Goal: Communication & Community: Ask a question

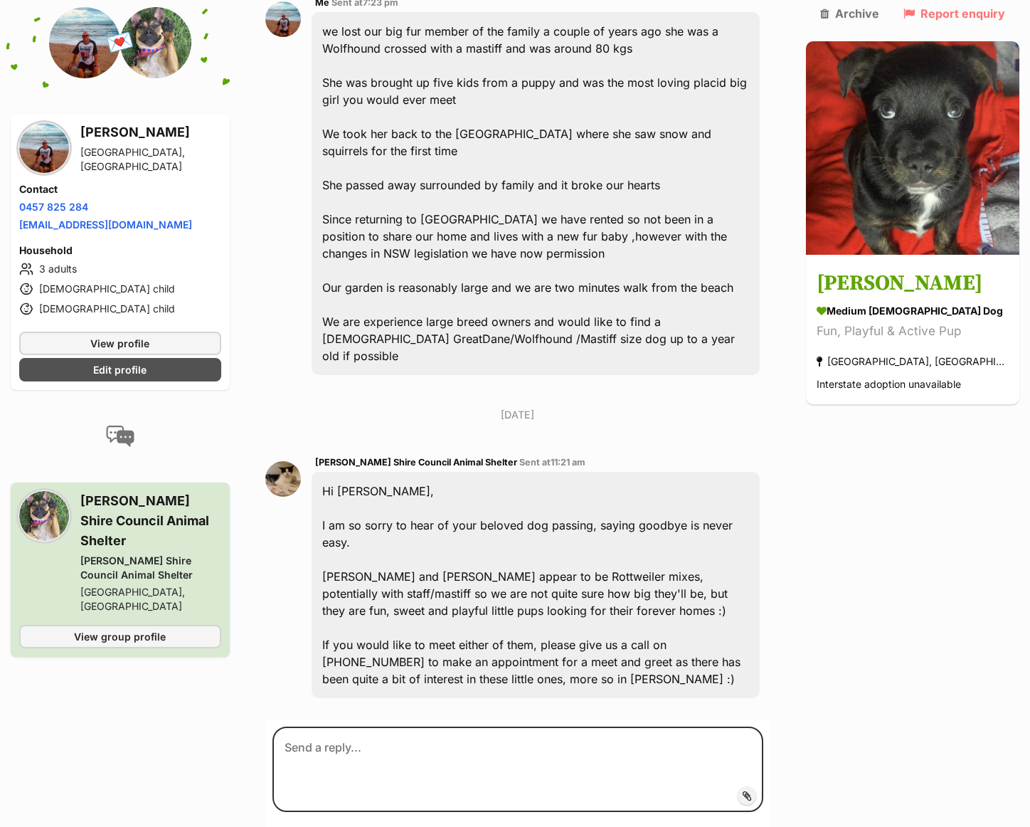
scroll to position [421, 0]
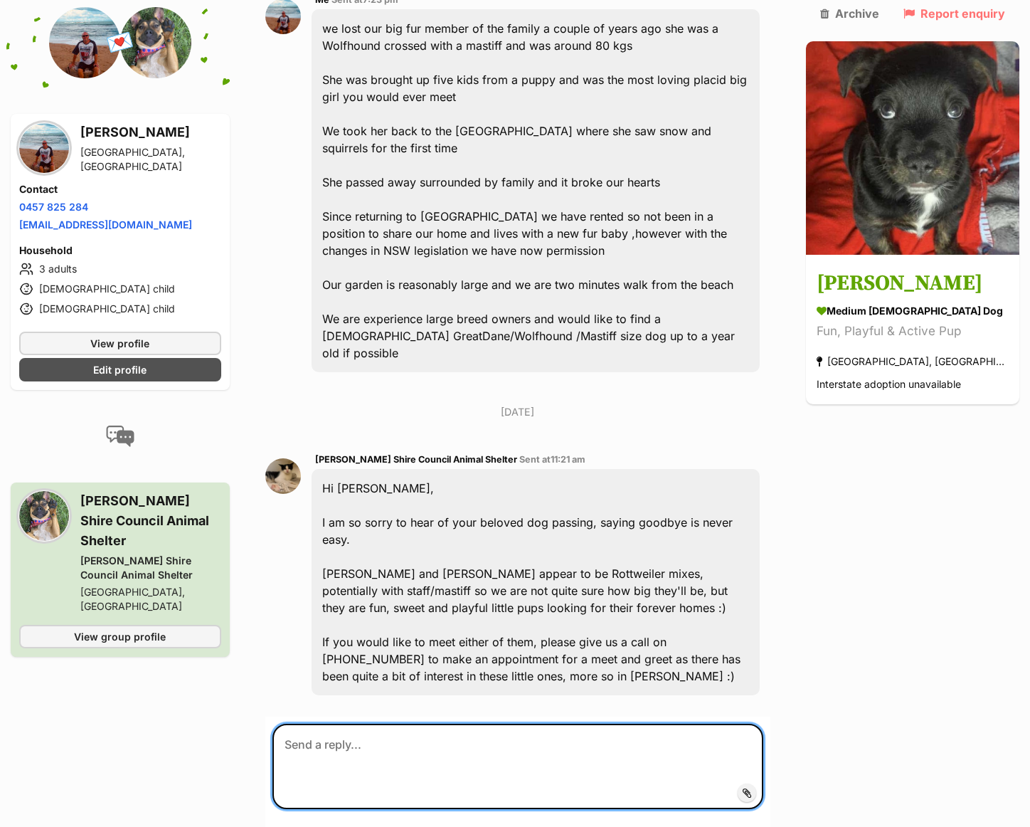
click at [309, 723] on textarea at bounding box center [517, 765] width 491 height 85
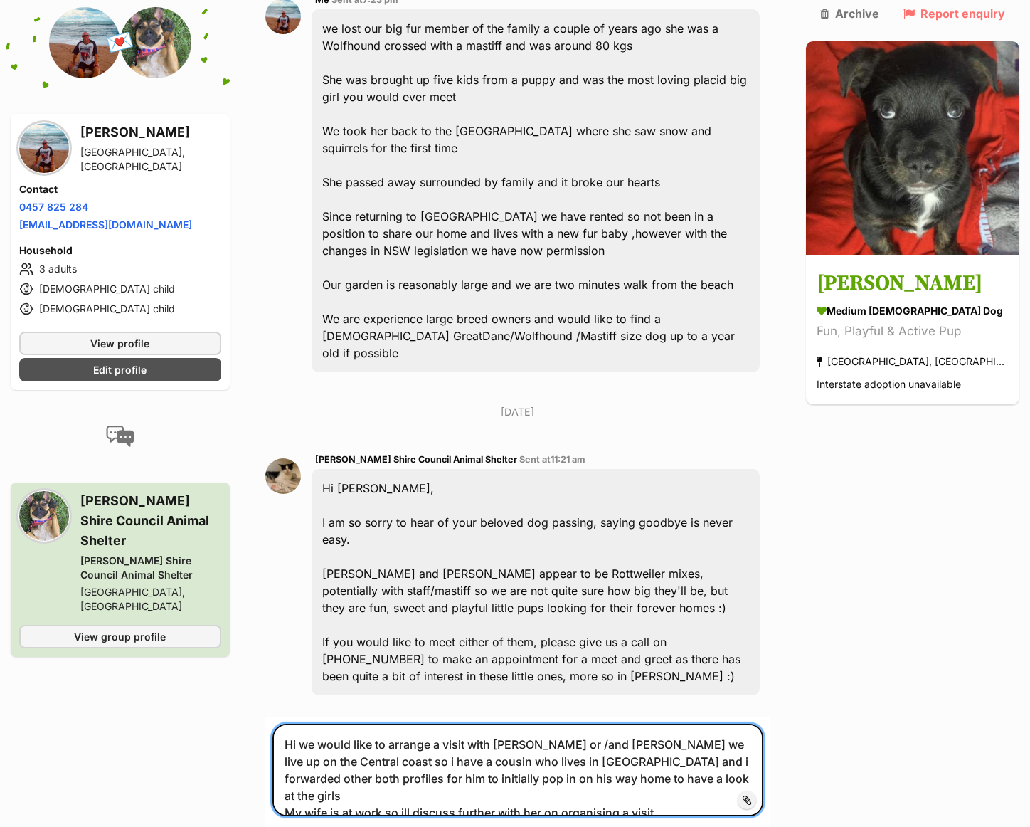
click at [418, 723] on textarea "Hi we would like to arrange a visit with Lisa or /and Maggie we live up on the …" at bounding box center [517, 769] width 491 height 92
click at [618, 723] on textarea "Hi we would like to arrange a visit with Lisa or /and Maggie we live up on the …" at bounding box center [517, 769] width 491 height 92
click at [622, 723] on textarea "Hi we would like to arrange a visit with Lisa or /and Maggie we live up on the …" at bounding box center [517, 778] width 491 height 110
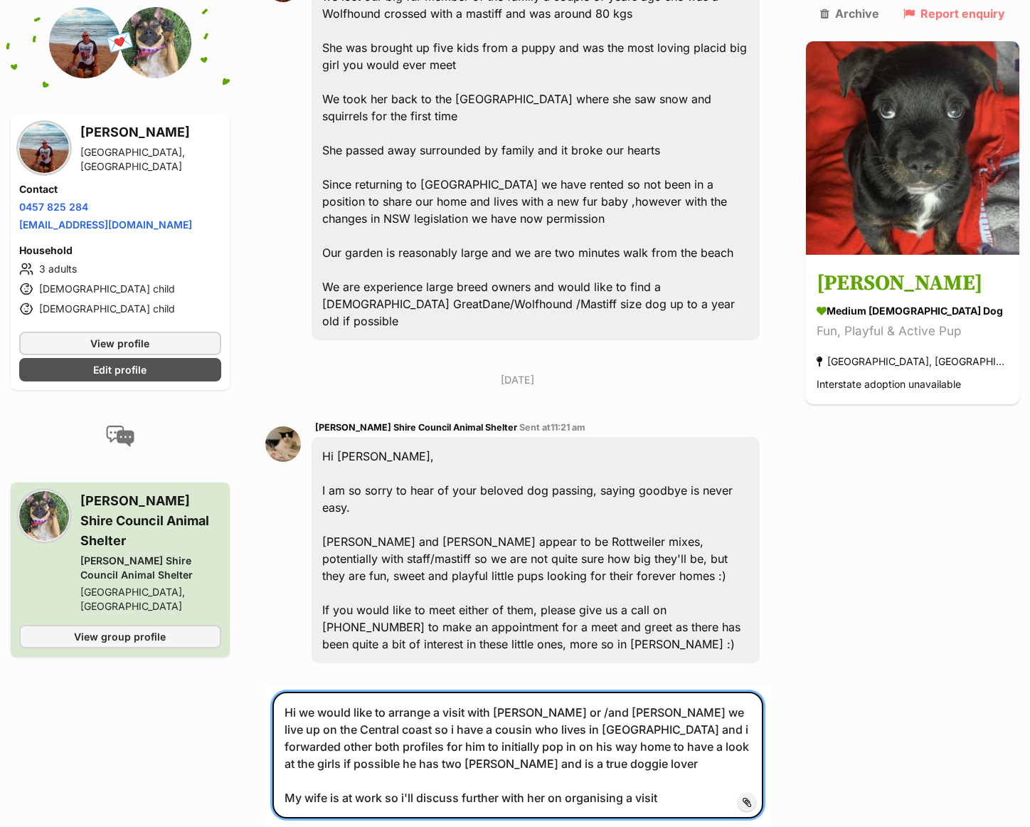
scroll to position [509, 0]
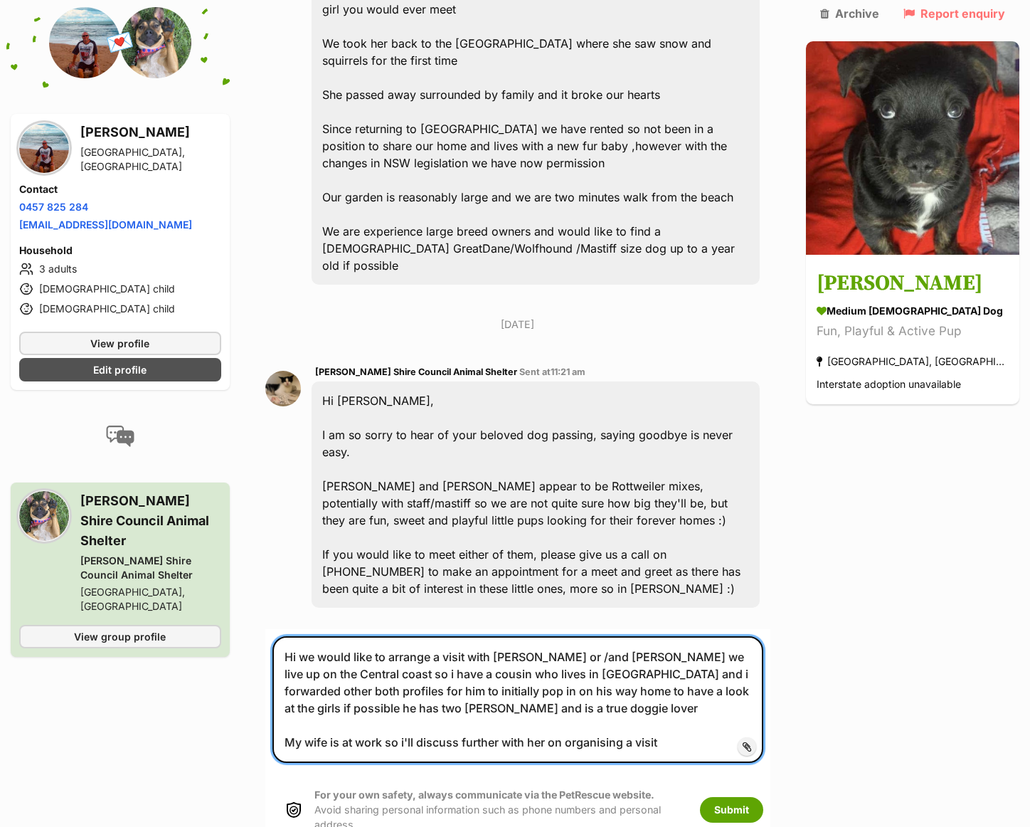
click at [679, 654] on textarea "Hi we would like to arrange a visit with Lisa or /and Maggie we live up on the …" at bounding box center [517, 699] width 491 height 127
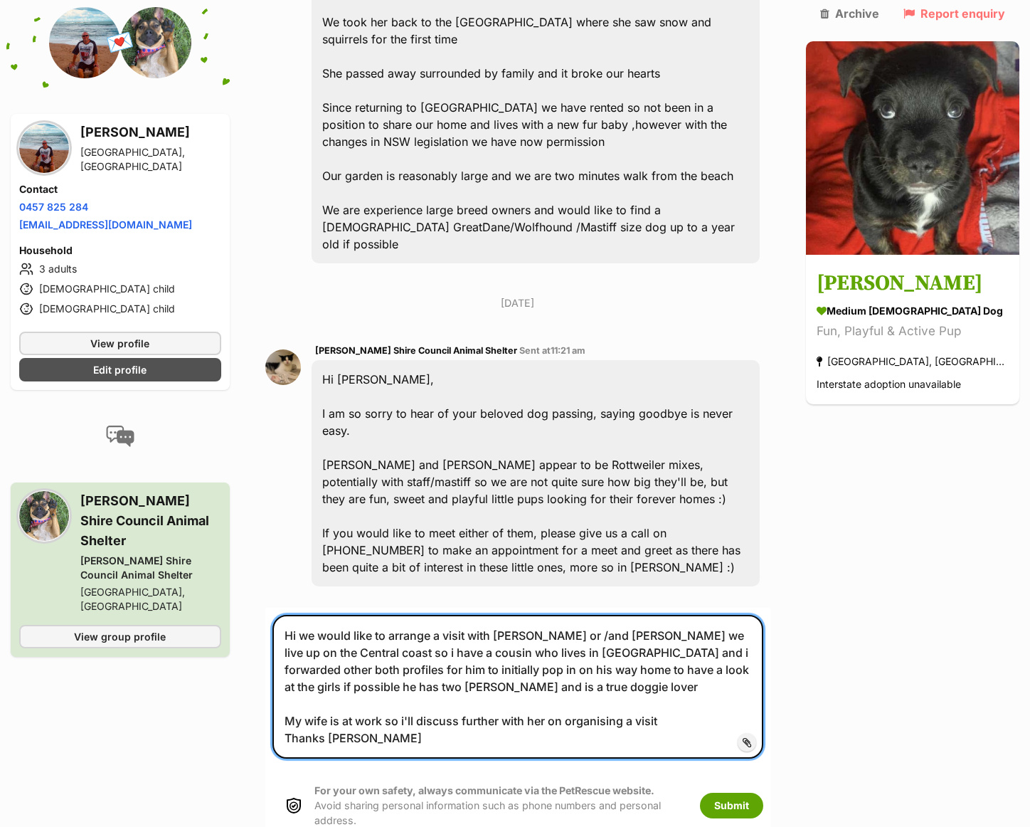
scroll to position [662, 0]
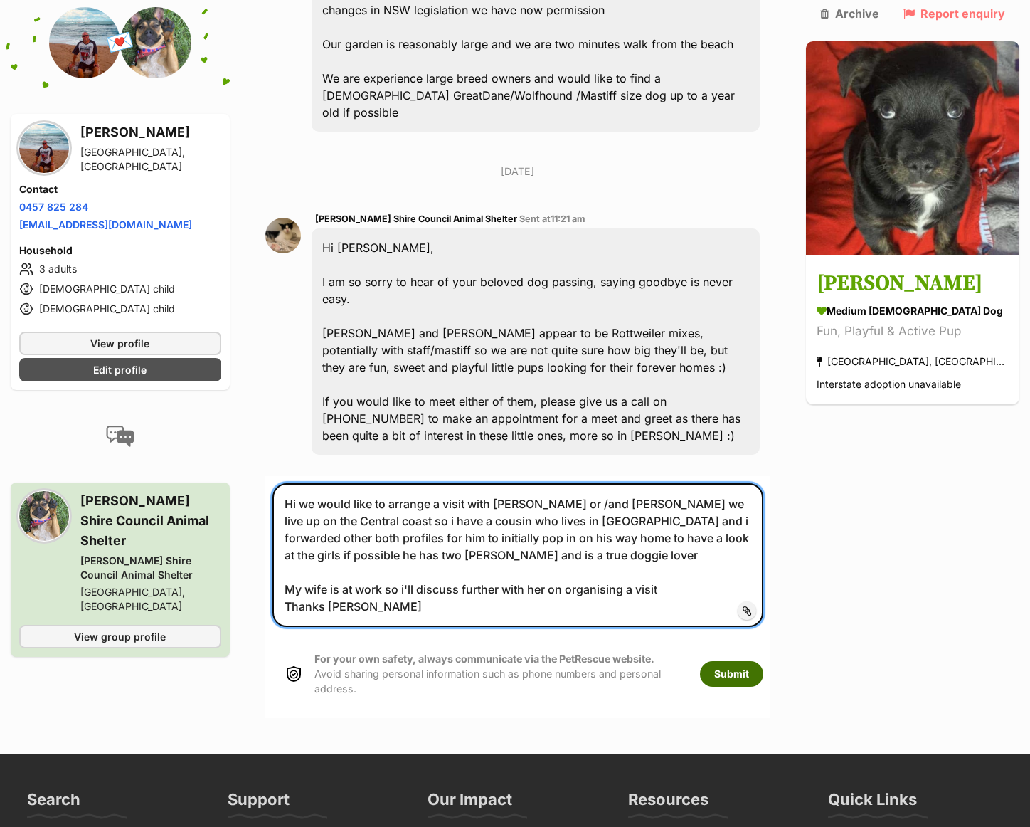
type textarea "Hi we would like to arrange a visit with Lisa or /and Maggie we live up on the …"
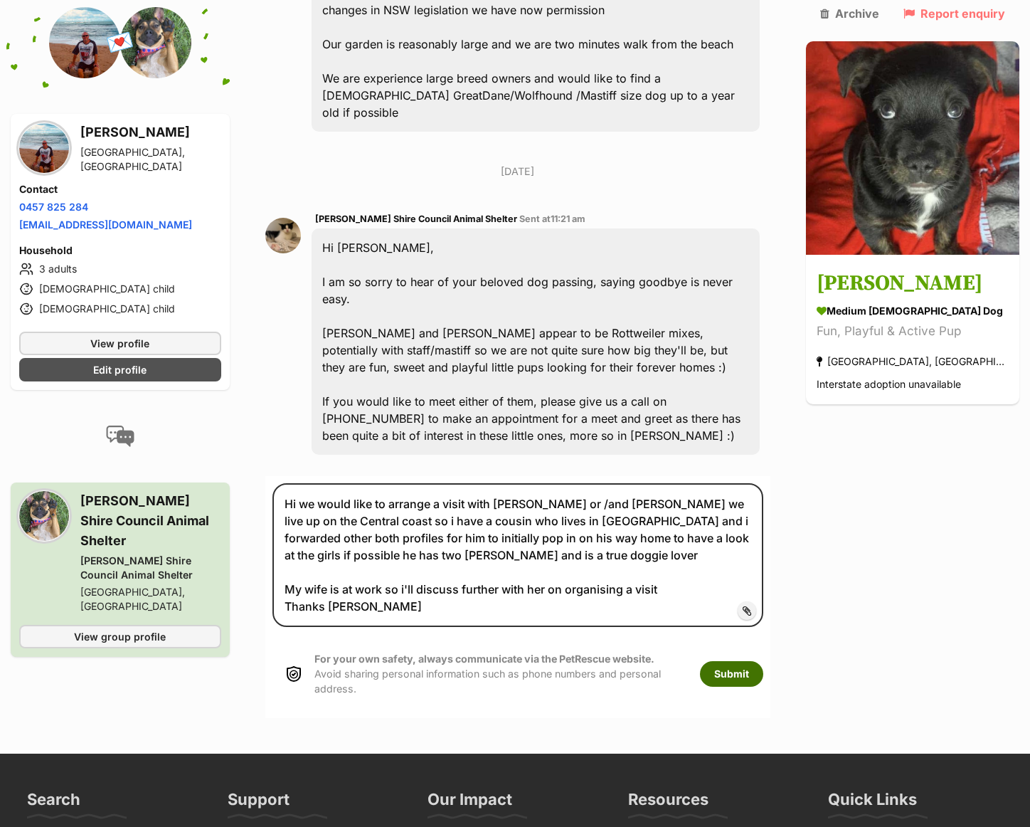
click at [763, 661] on button "Submit" at bounding box center [731, 674] width 63 height 26
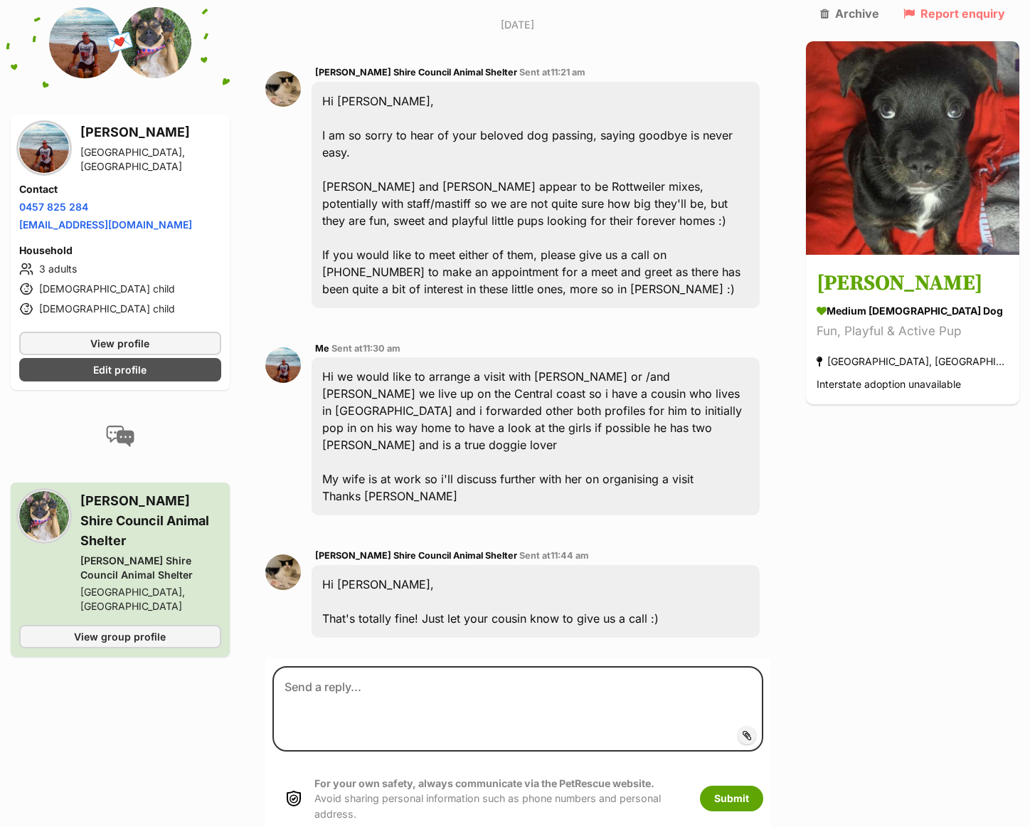
scroll to position [990, 0]
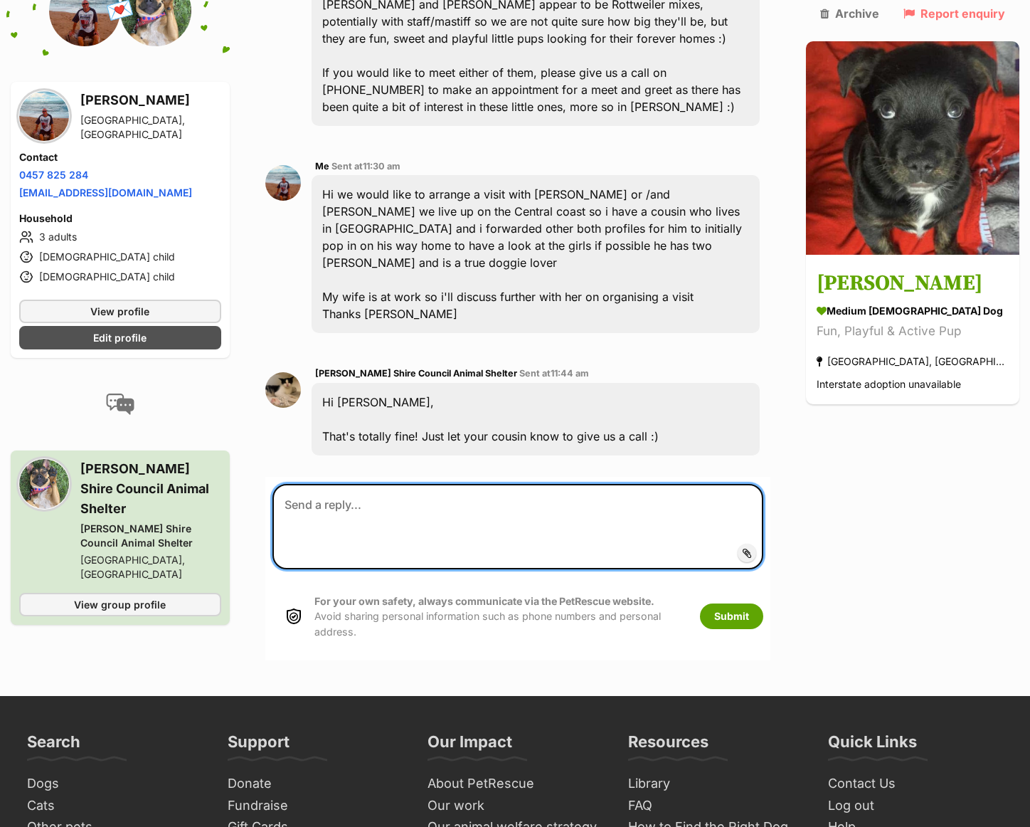
click at [338, 484] on textarea at bounding box center [517, 526] width 491 height 85
type textarea "Thanks"
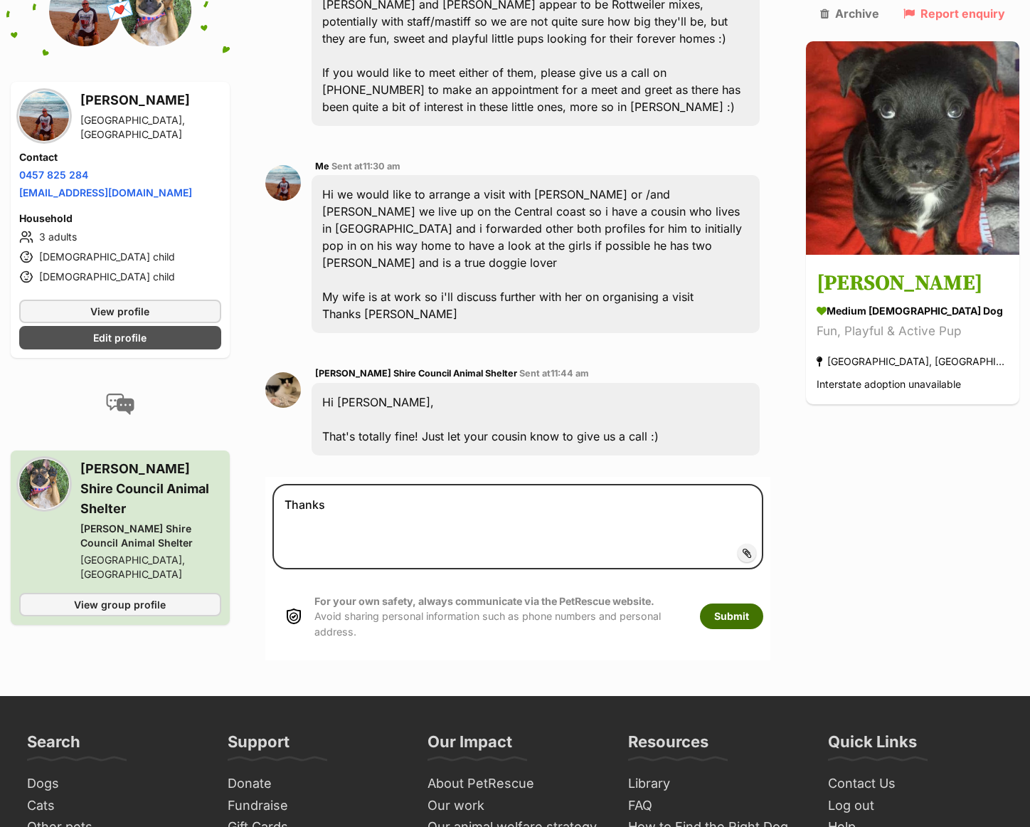
click at [763, 603] on button "Submit" at bounding box center [731, 616] width 63 height 26
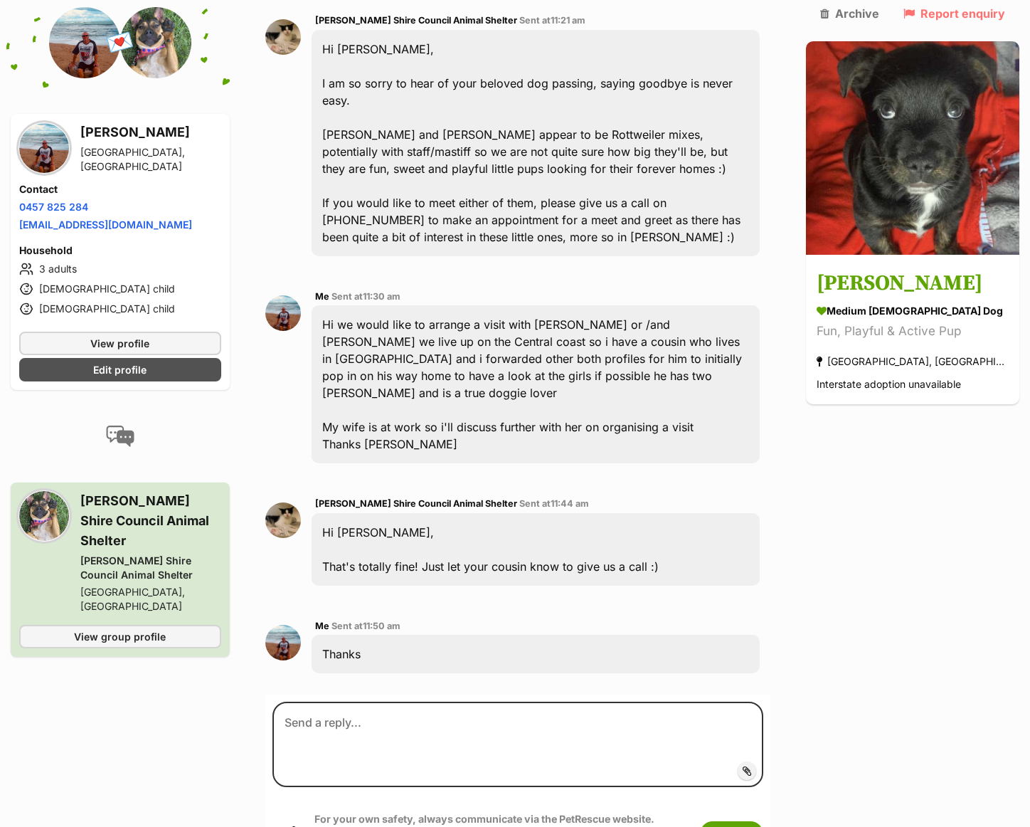
scroll to position [1149, 0]
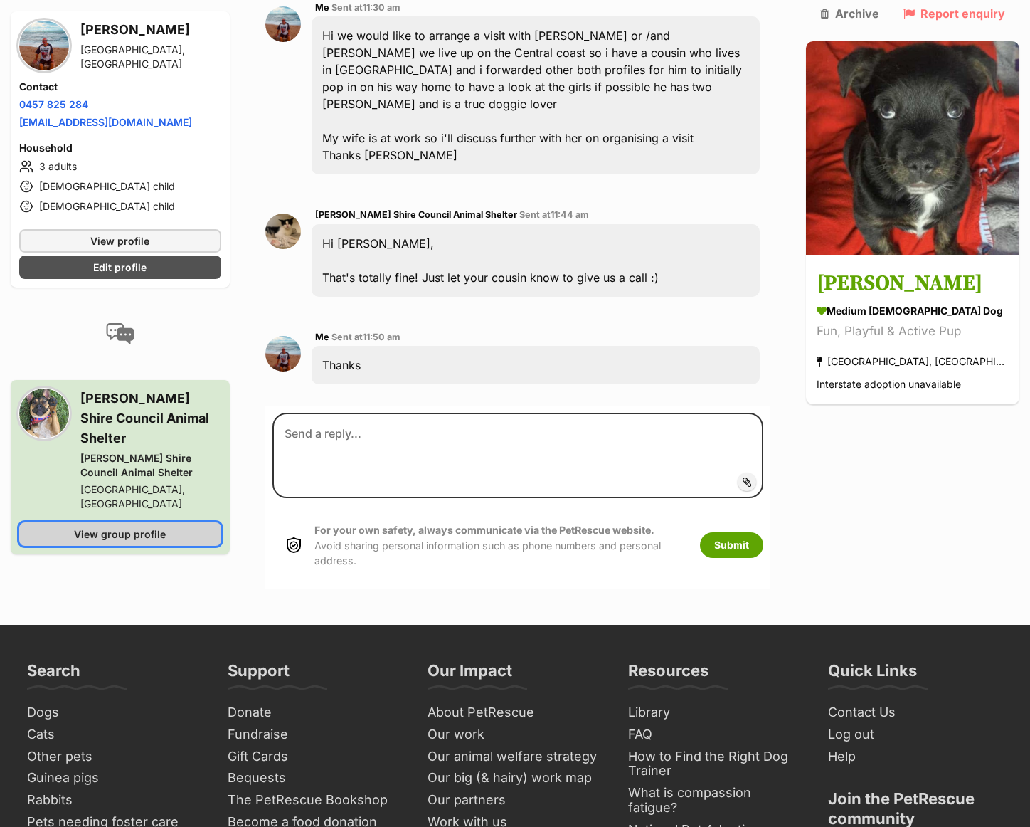
click at [120, 526] on span "View group profile" at bounding box center [120, 533] width 92 height 15
